Goal: Information Seeking & Learning: Learn about a topic

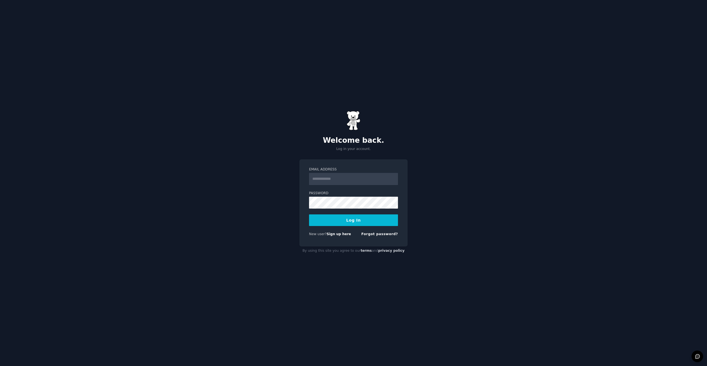
click at [354, 182] on input "Email Address" at bounding box center [353, 179] width 89 height 12
click at [354, 182] on input "**********" at bounding box center [353, 179] width 89 height 12
type input "**********"
click at [353, 219] on button "Log In" at bounding box center [353, 220] width 89 height 12
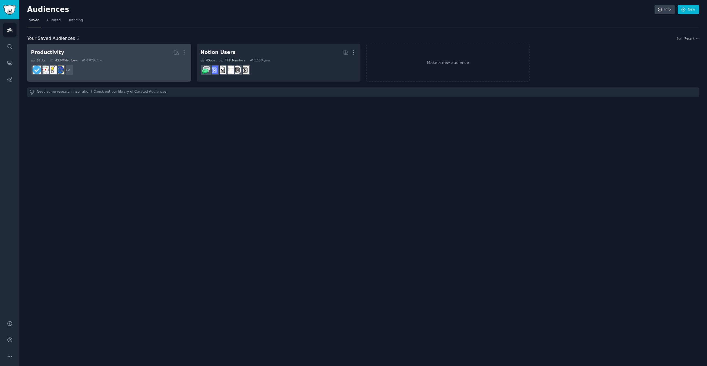
click at [113, 55] on h2 "Productivity More" at bounding box center [109, 53] width 156 height 10
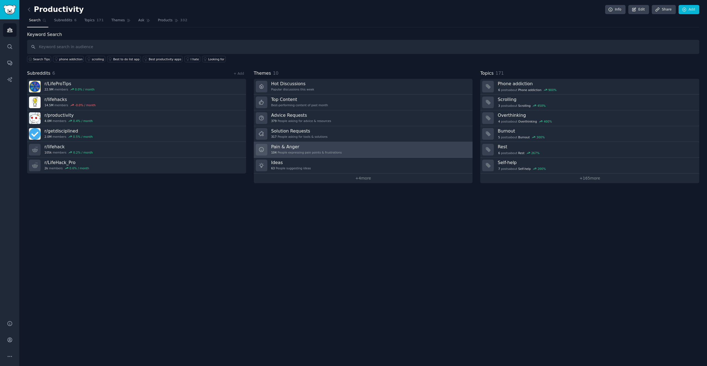
click at [352, 149] on link "Pain & Anger 104 People expressing pain points & frustrations" at bounding box center [363, 150] width 219 height 16
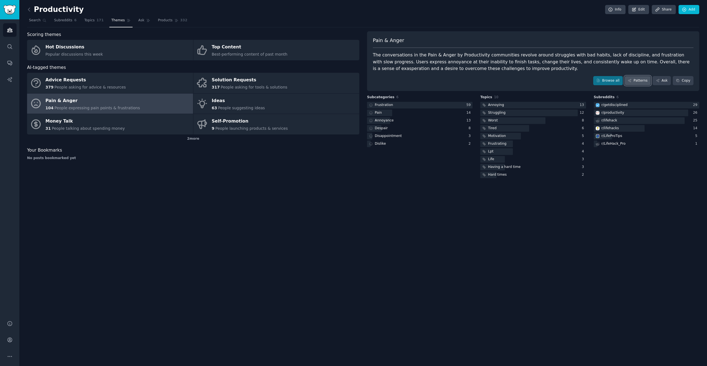
click at [642, 82] on link "Patterns" at bounding box center [638, 80] width 26 height 9
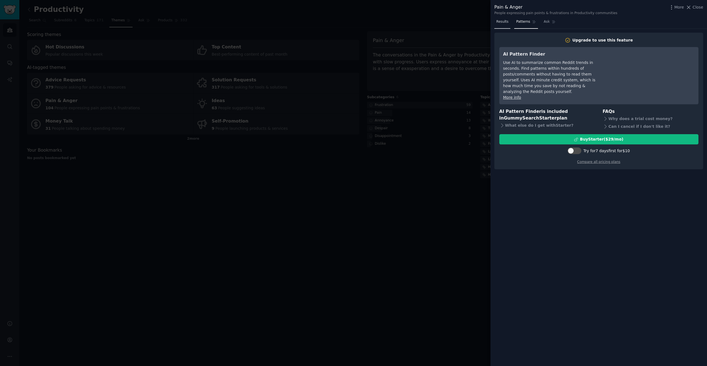
click at [499, 20] on span "Results" at bounding box center [502, 21] width 12 height 5
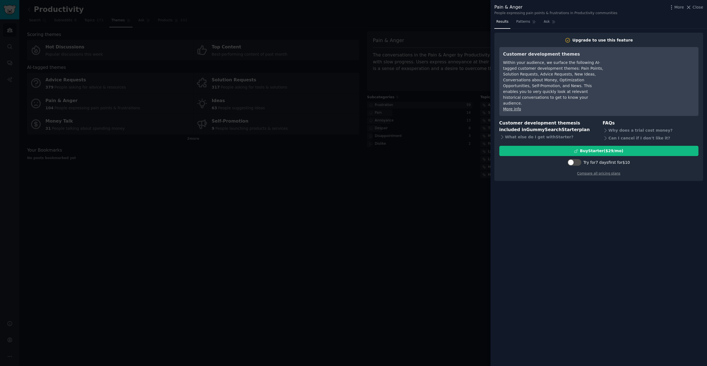
click at [432, 241] on div at bounding box center [353, 183] width 707 height 366
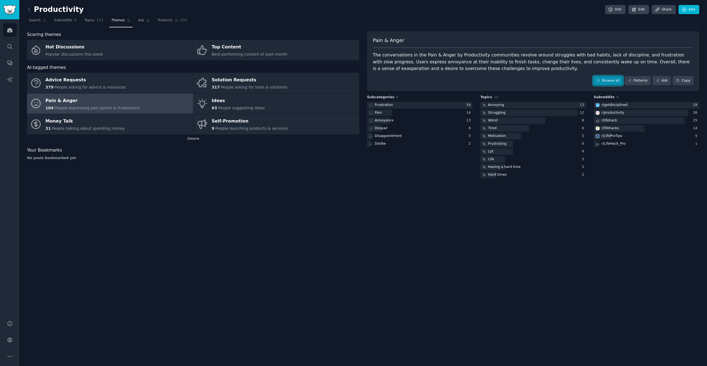
click at [611, 78] on link "Browse all" at bounding box center [608, 80] width 30 height 9
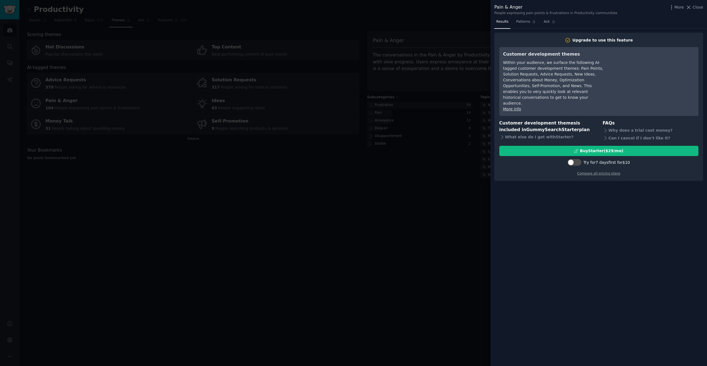
click at [344, 205] on div at bounding box center [353, 183] width 707 height 366
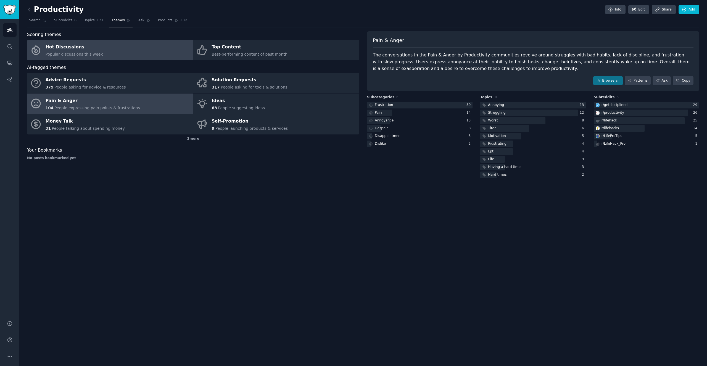
click at [119, 52] on link "Hot Discussions Popular discussions this week" at bounding box center [110, 50] width 166 height 20
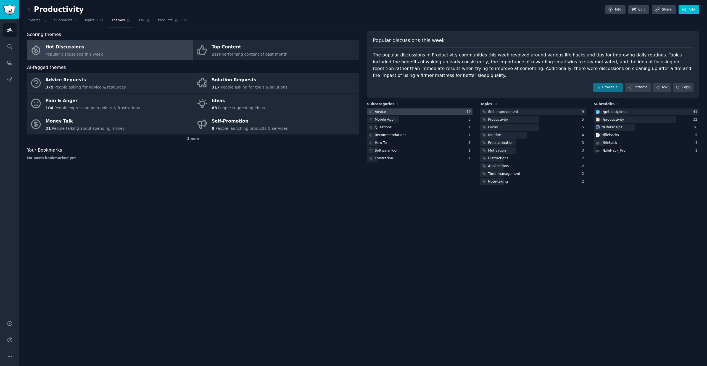
click at [381, 109] on div "Advice" at bounding box center [380, 111] width 11 height 5
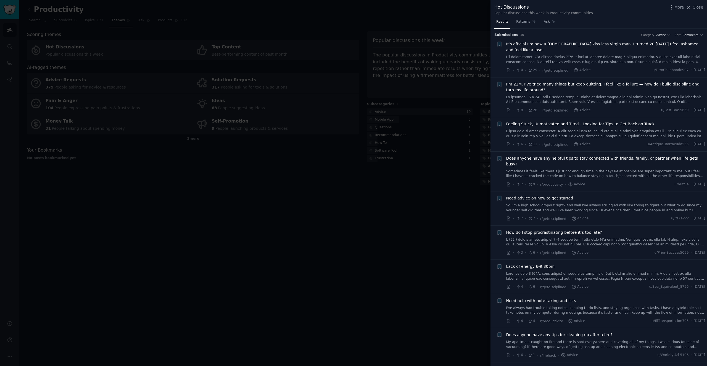
click at [372, 210] on div at bounding box center [353, 183] width 707 height 366
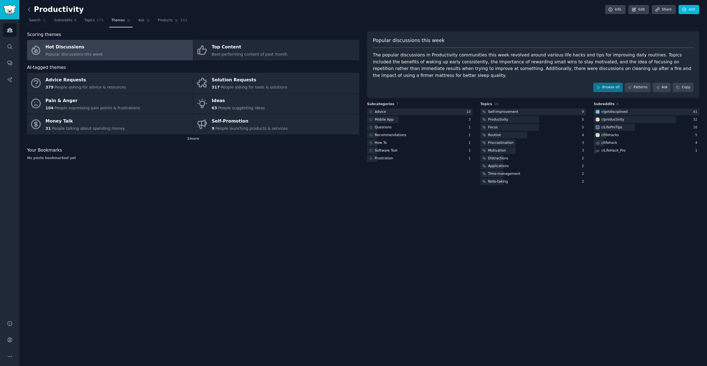
click at [30, 8] on icon at bounding box center [29, 10] width 6 height 6
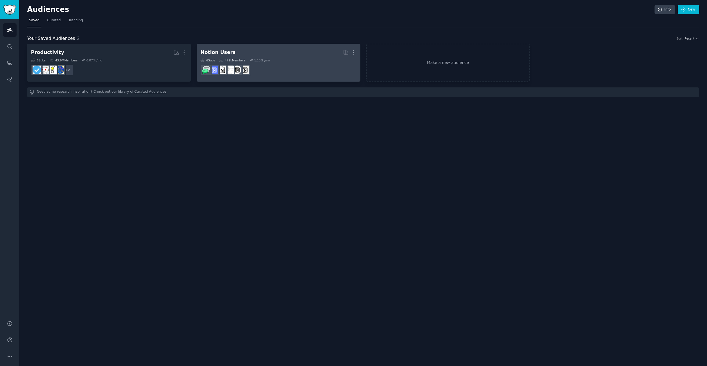
click at [233, 48] on h2 "Notion Users Curated by GummySearch More" at bounding box center [279, 53] width 156 height 10
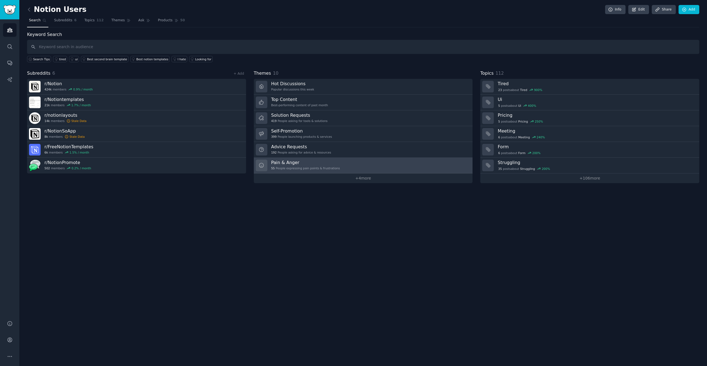
click at [288, 160] on h3 "Pain & Anger" at bounding box center [305, 162] width 69 height 6
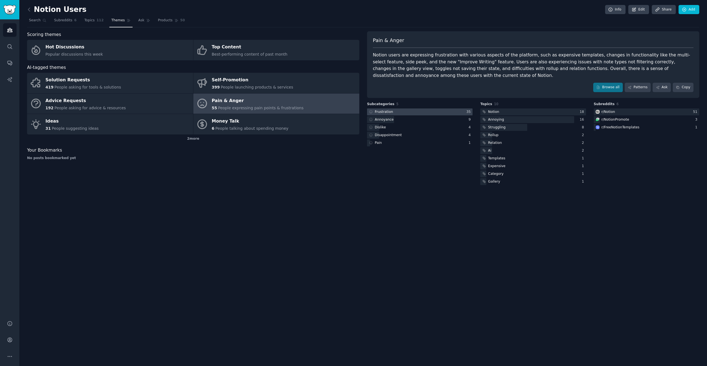
click at [432, 112] on div at bounding box center [420, 111] width 106 height 7
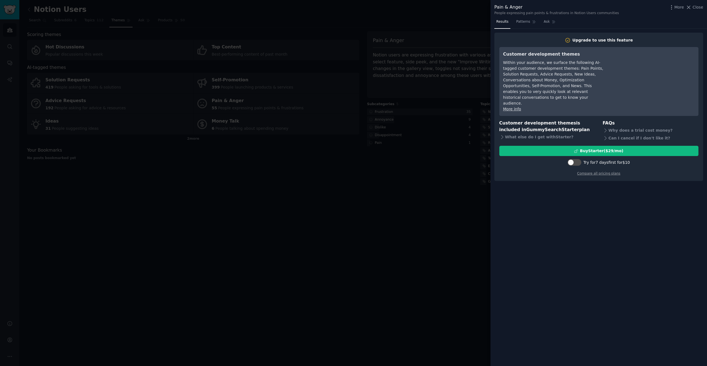
click at [445, 20] on div at bounding box center [353, 183] width 707 height 366
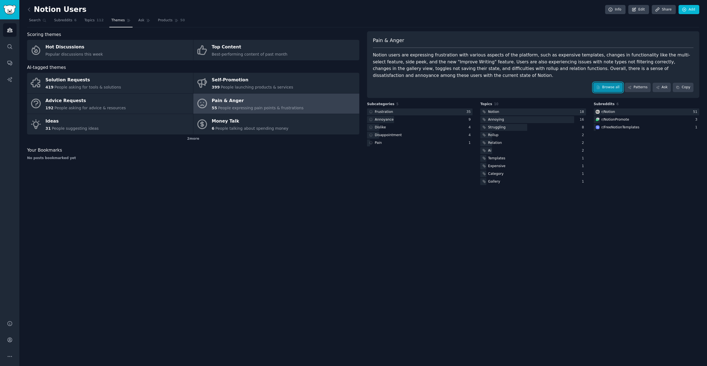
click at [607, 87] on link "Browse all" at bounding box center [608, 87] width 30 height 9
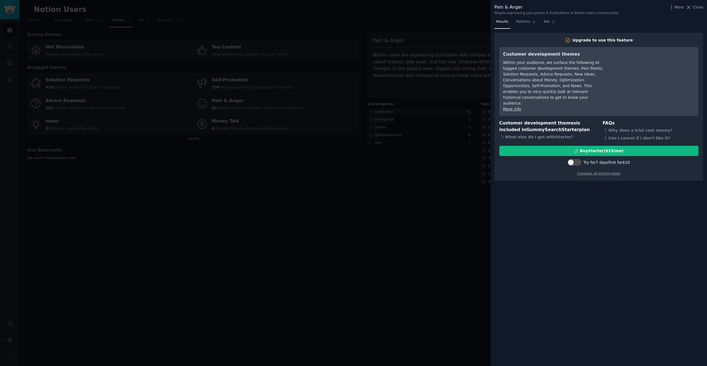
click at [416, 36] on div at bounding box center [353, 183] width 707 height 366
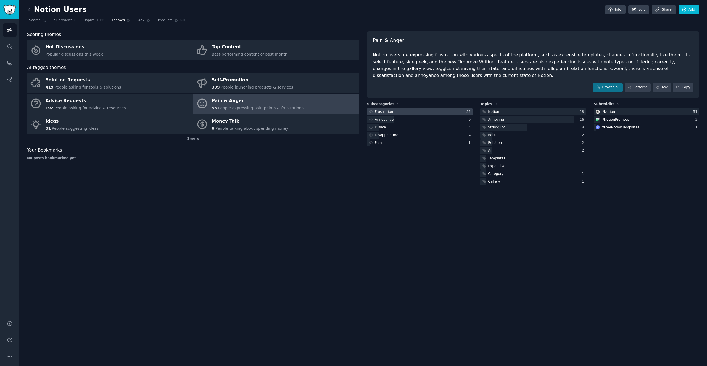
click at [456, 113] on div at bounding box center [420, 111] width 106 height 7
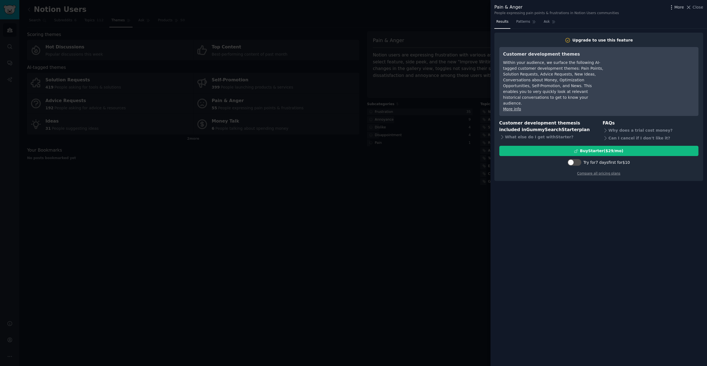
click at [671, 5] on icon "button" at bounding box center [672, 7] width 6 height 6
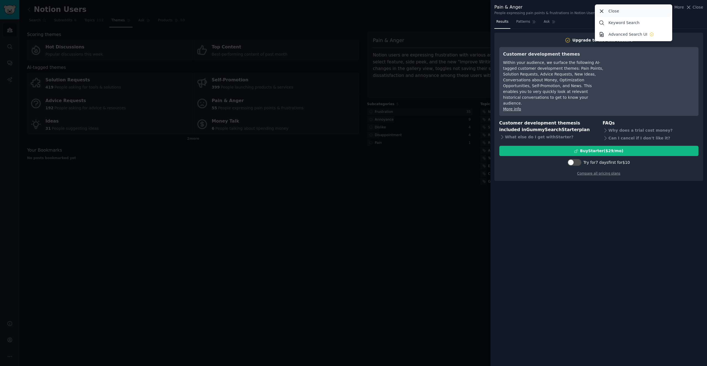
click at [638, 10] on div "Close" at bounding box center [633, 11] width 75 height 12
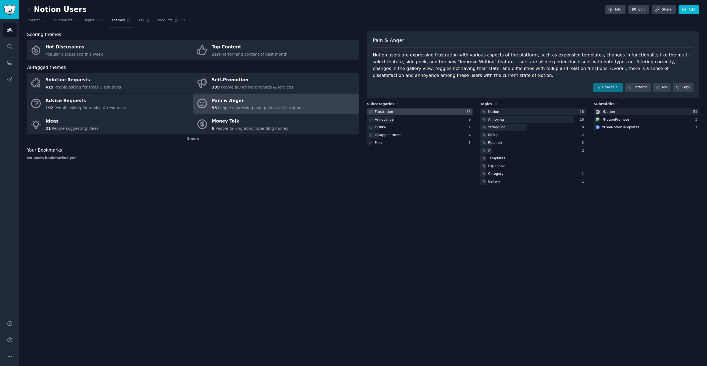
click at [403, 111] on div at bounding box center [420, 111] width 106 height 7
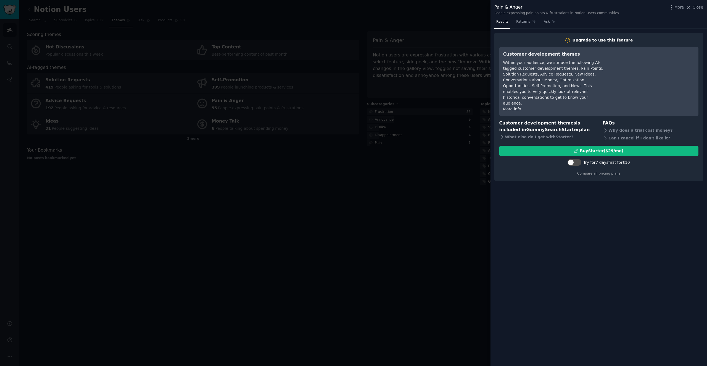
click at [386, 200] on div at bounding box center [353, 183] width 707 height 366
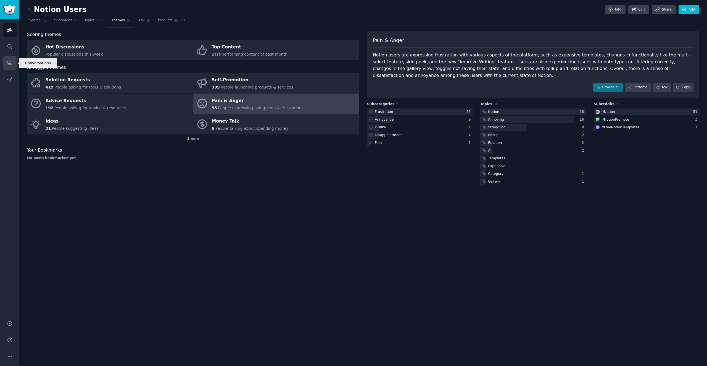
click at [12, 64] on icon "Sidebar" at bounding box center [9, 63] width 4 height 4
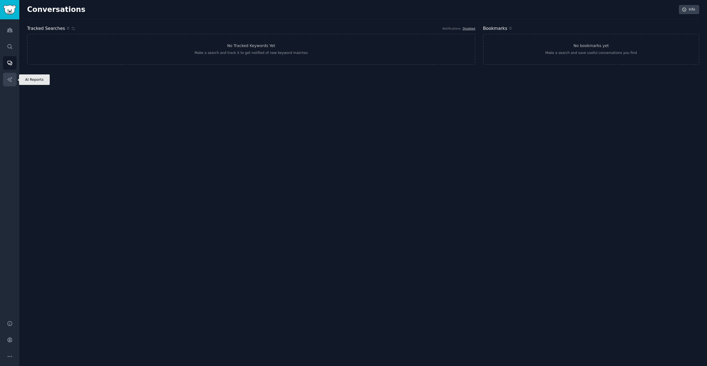
click at [6, 78] on link "AI Reports" at bounding box center [10, 80] width 14 height 14
click at [4, 43] on link "Search" at bounding box center [10, 47] width 14 height 14
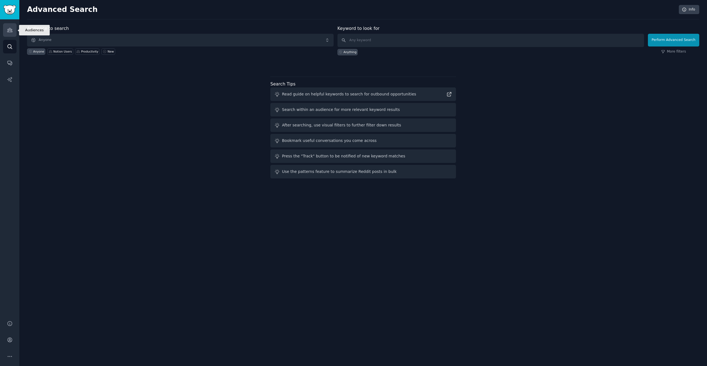
click at [9, 27] on link "Audiences" at bounding box center [10, 30] width 14 height 14
